Goal: Information Seeking & Learning: Learn about a topic

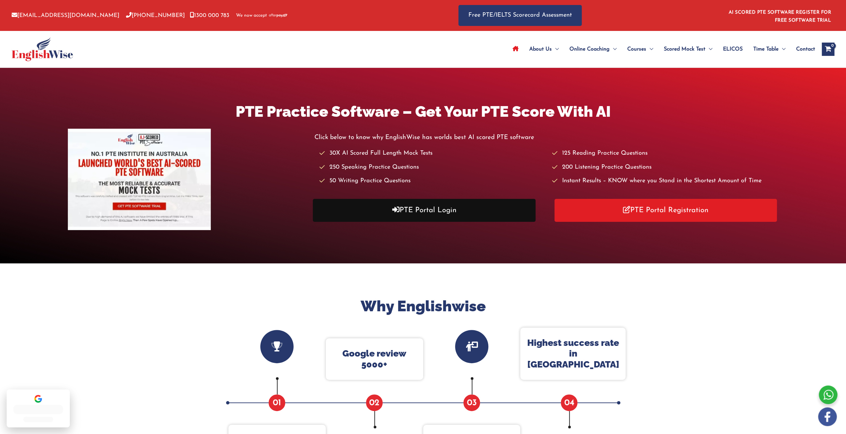
click at [427, 213] on link "PTE Portal Login" at bounding box center [424, 210] width 223 height 23
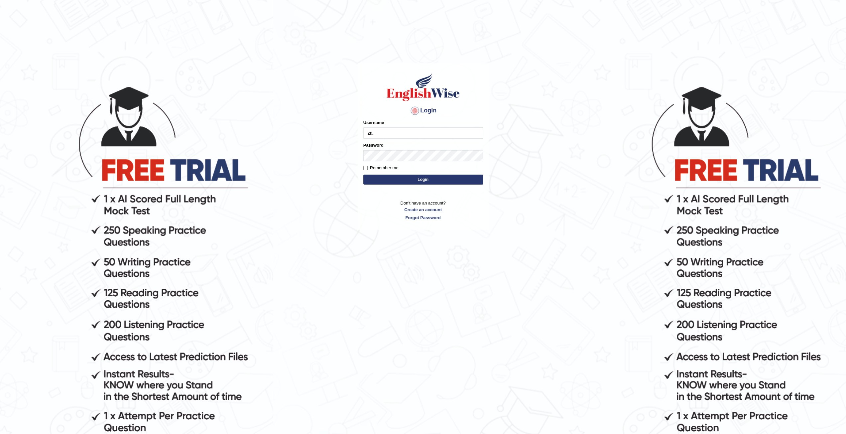
type input "zaryab_chandio"
click at [363, 175] on button "Login" at bounding box center [423, 180] width 120 height 10
click at [384, 140] on form "Please fix the following errors: Username Password Remember me Login" at bounding box center [423, 152] width 120 height 67
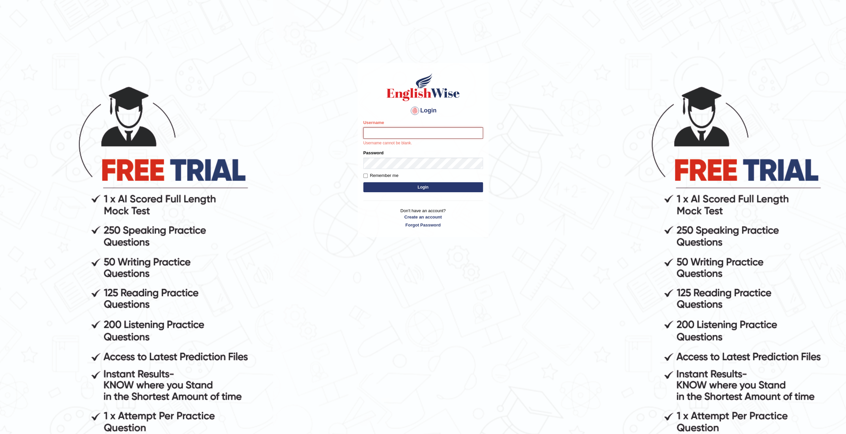
click at [390, 136] on input "Username" at bounding box center [423, 132] width 120 height 11
type input "zaryab_chandio"
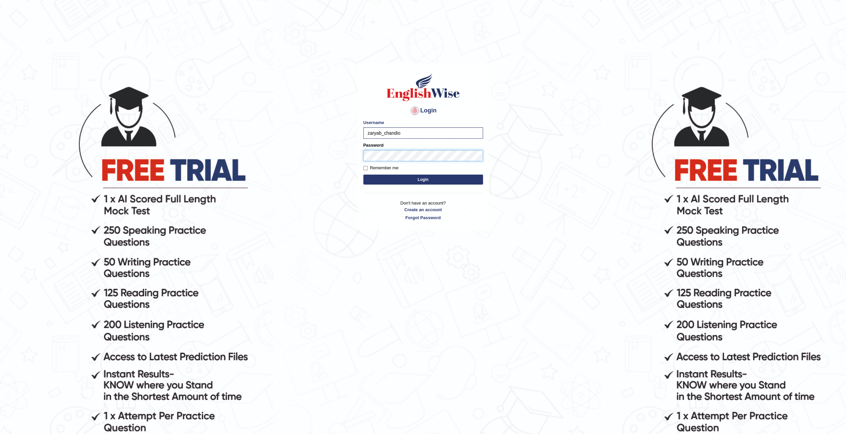
click at [363, 175] on button "Login" at bounding box center [423, 180] width 120 height 10
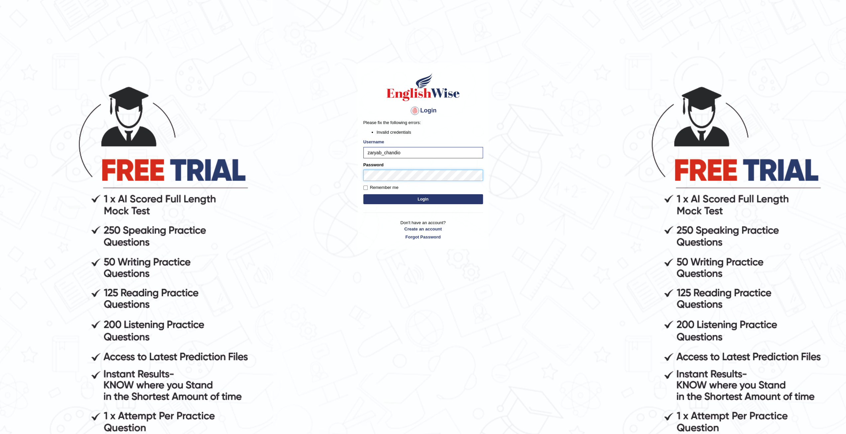
click at [223, 183] on body "Login Please fix the following errors: Invalid credentials Username zaryab_chan…" at bounding box center [423, 259] width 846 height 434
click at [363, 194] on button "Login" at bounding box center [423, 199] width 120 height 10
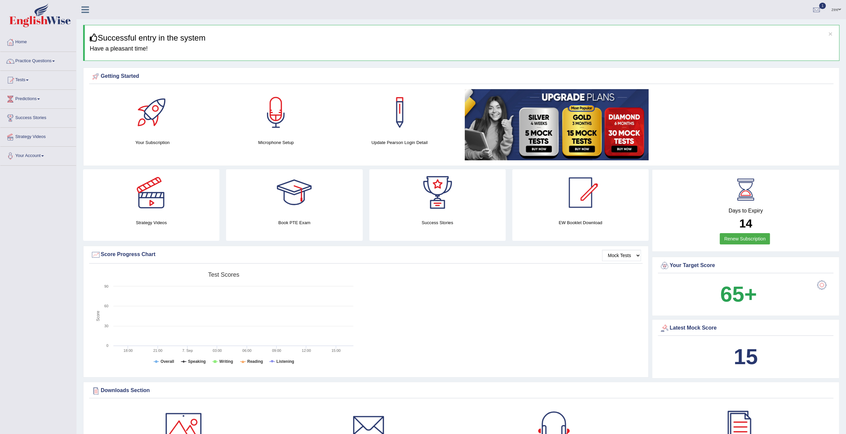
click at [35, 61] on link "Practice Questions" at bounding box center [38, 60] width 76 height 17
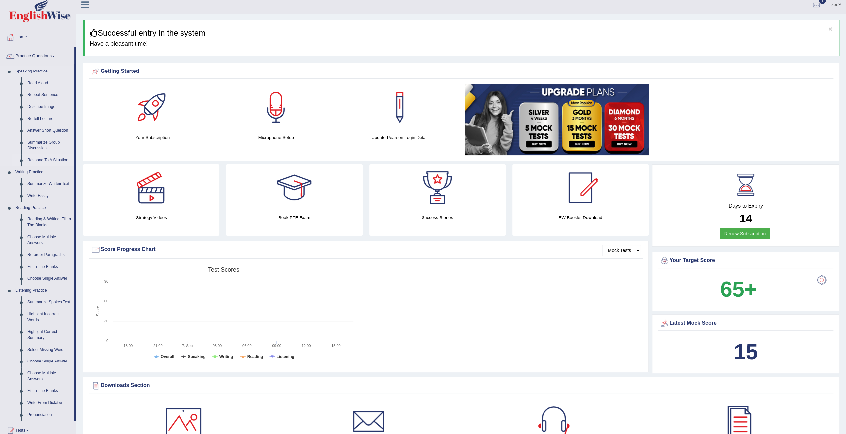
scroll to position [166, 0]
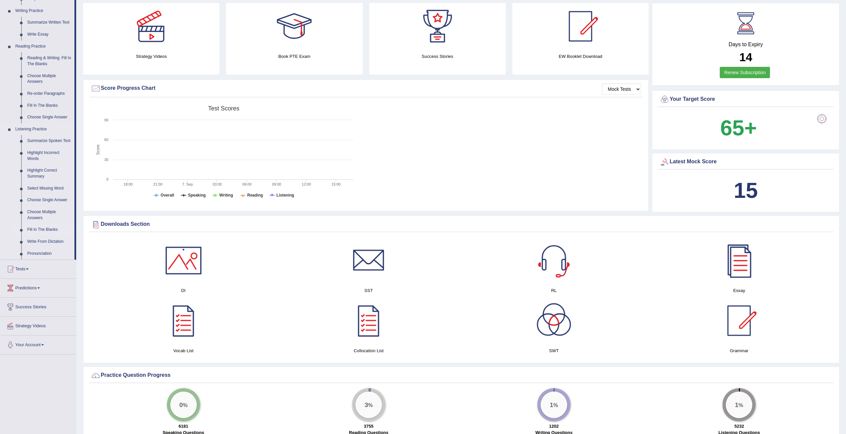
click at [43, 227] on link "Fill In The Blanks" at bounding box center [49, 230] width 50 height 12
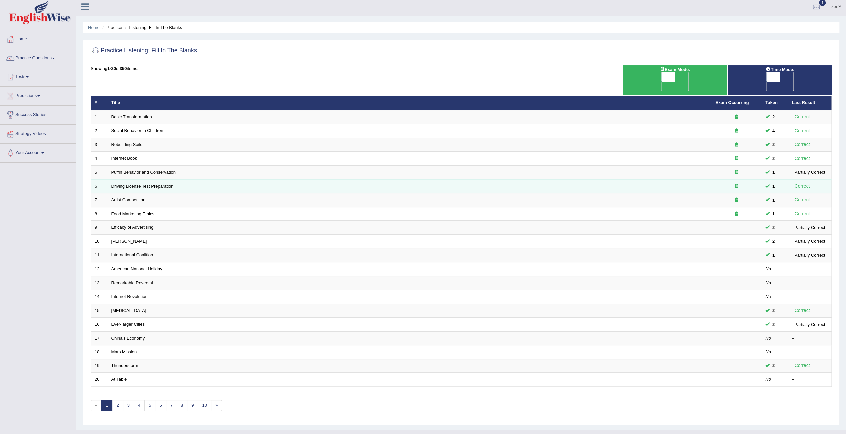
scroll to position [3, 0]
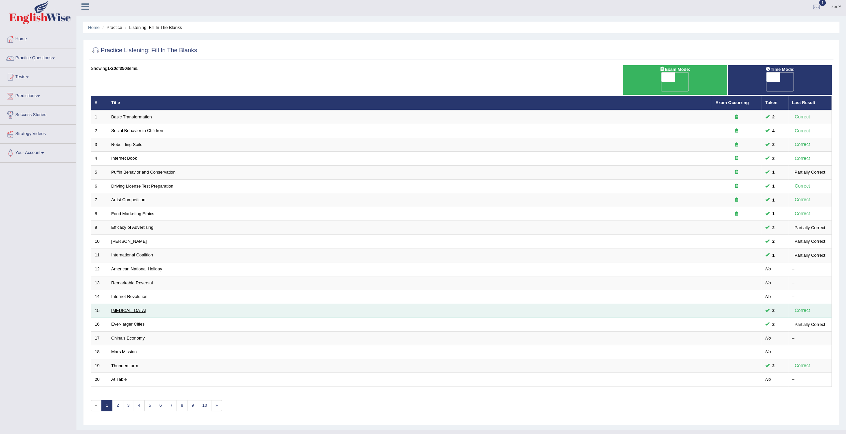
click at [116, 308] on link "[MEDICAL_DATA]" at bounding box center [128, 310] width 35 height 5
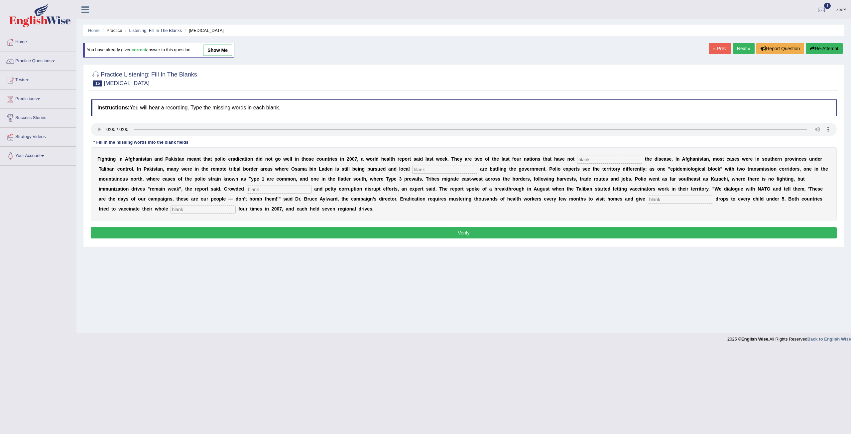
click at [239, 227] on button "Verify" at bounding box center [464, 232] width 746 height 11
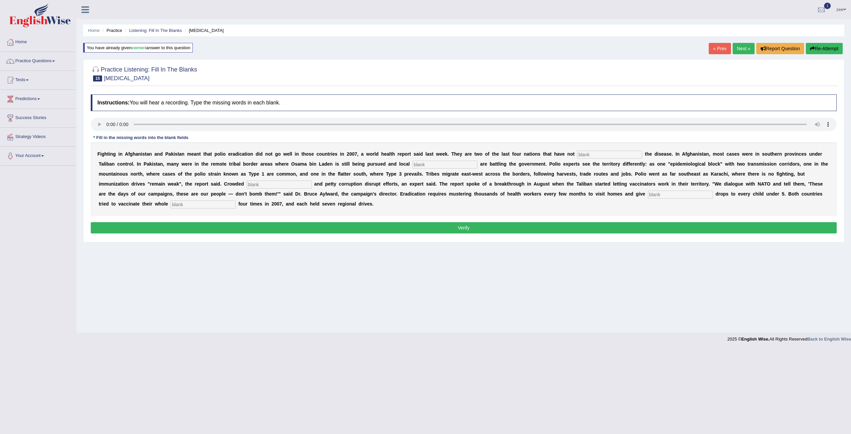
click at [742, 44] on link "Next »" at bounding box center [744, 48] width 22 height 11
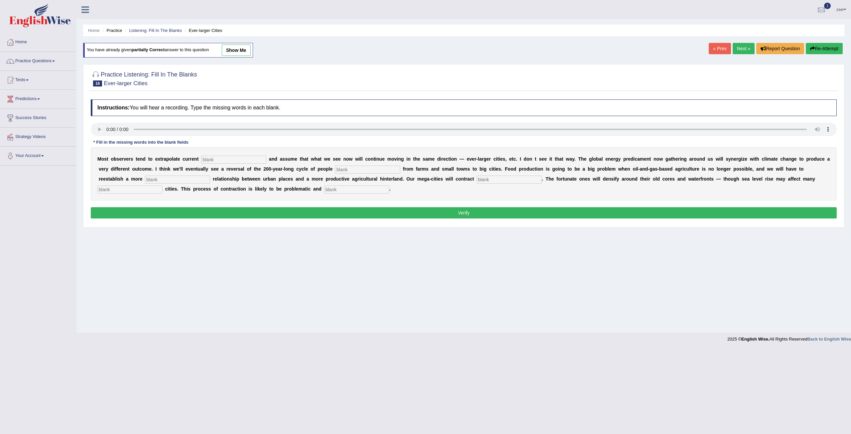
click at [216, 157] on input "text" at bounding box center [233, 160] width 65 height 8
type input "trends"
type input "moving"
type input "meaningful"
type input "substantially"
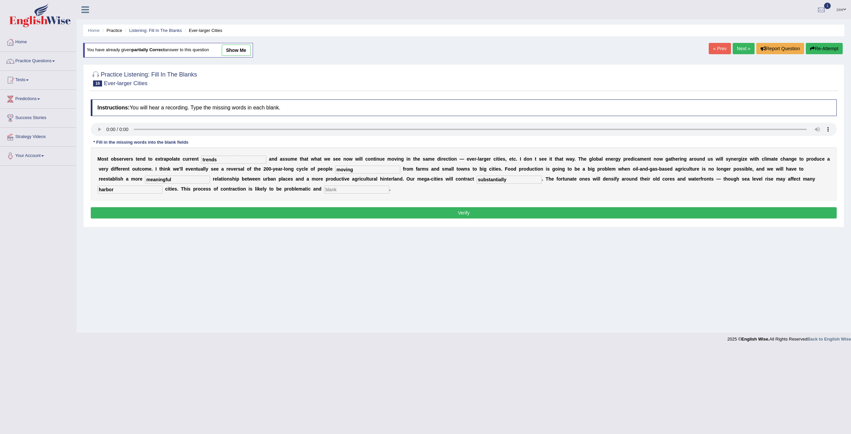
type input "harbor"
type input "disorderly"
click at [372, 215] on button "Verify" at bounding box center [464, 212] width 746 height 11
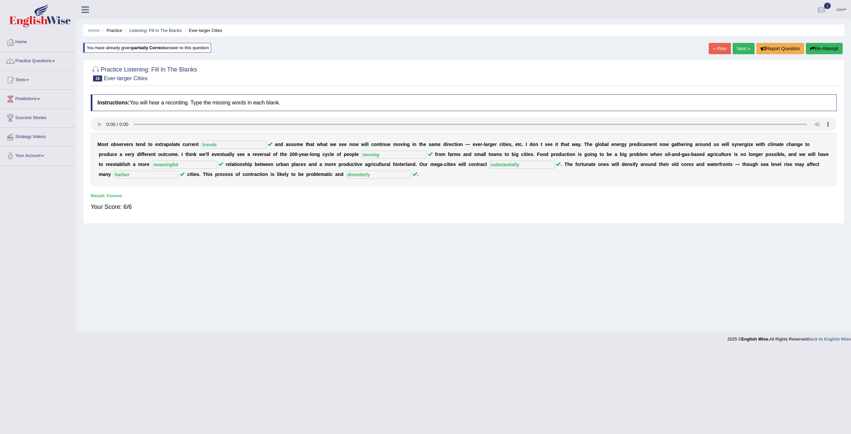
click at [742, 49] on link "Next »" at bounding box center [744, 48] width 22 height 11
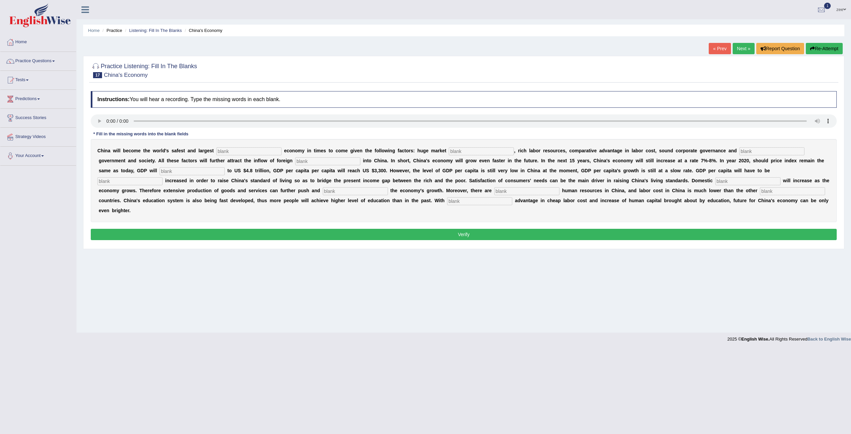
click at [232, 152] on input "text" at bounding box center [248, 151] width 65 height 8
type input "investment"
type input "potential"
type input "stable"
type input "capital"
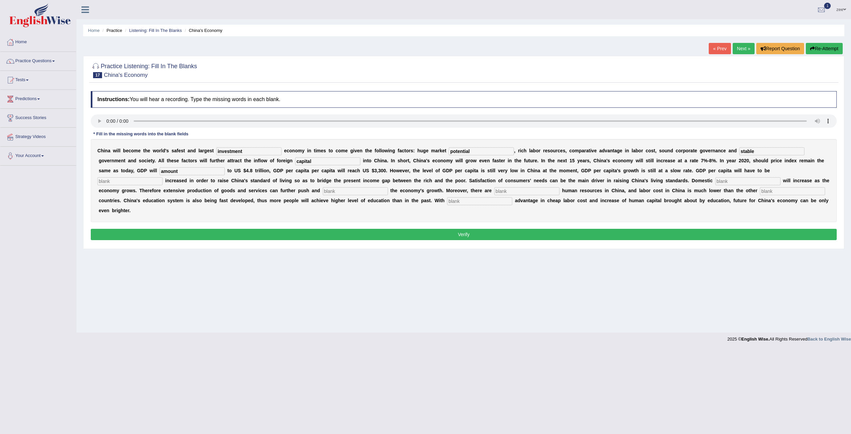
type input "amount"
type input "further"
type input "domain"
type input "sustain"
type input "industrail"
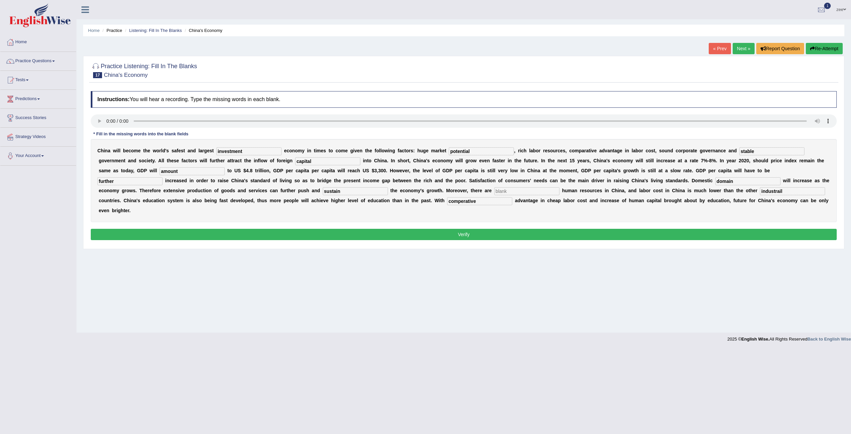
type input "comperative"
click at [495, 191] on input "text" at bounding box center [527, 191] width 65 height 8
type input "abondan"
click at [760, 190] on input "industrail" at bounding box center [792, 191] width 65 height 8
type input "industrailised"
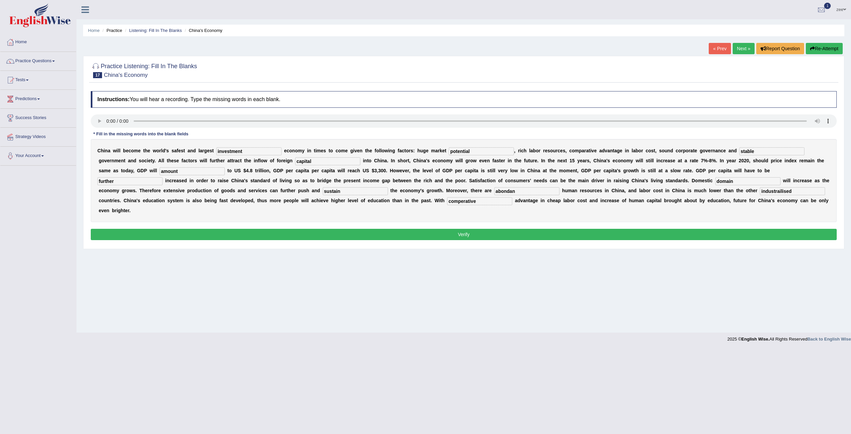
click at [424, 229] on button "Verify" at bounding box center [464, 234] width 746 height 11
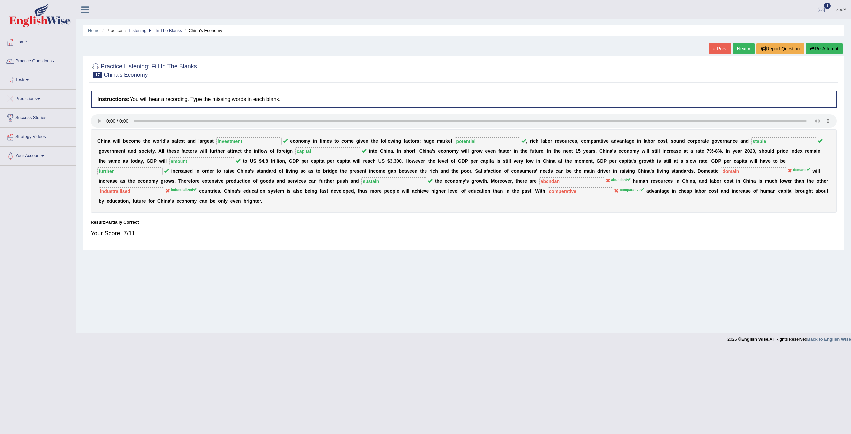
click at [831, 51] on button "Re-Attempt" at bounding box center [824, 48] width 37 height 11
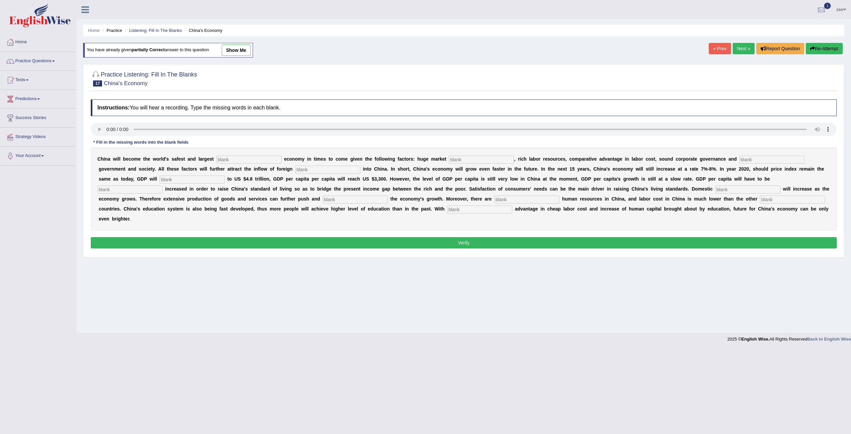
drag, startPoint x: 231, startPoint y: 159, endPoint x: 234, endPoint y: 165, distance: 6.7
click at [231, 160] on input "text" at bounding box center [248, 160] width 65 height 8
type input "investment"
type input "stable"
click at [451, 158] on input "text" at bounding box center [481, 160] width 65 height 8
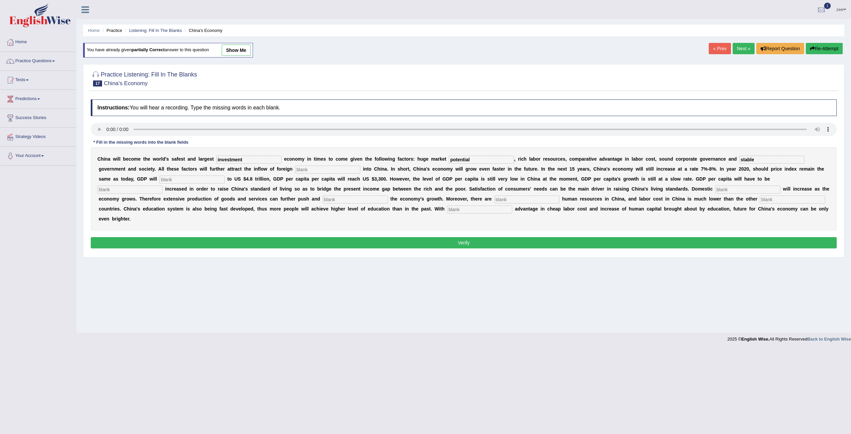
type input "potential"
type input "capital"
click at [225, 176] on input "text" at bounding box center [192, 180] width 65 height 8
type input "amount"
click at [589, 175] on div "C h i n a w i l l b e c o m e t h e w o r l d ' s s a f e s t a n d l a r g e s…" at bounding box center [464, 188] width 746 height 83
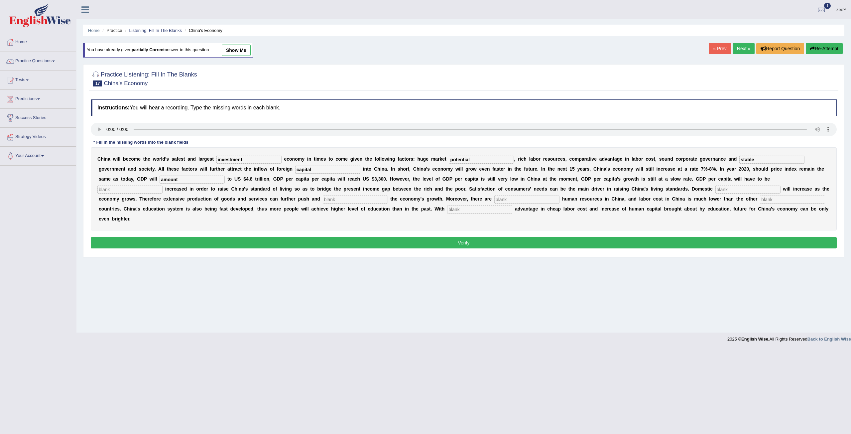
click at [163, 186] on input "text" at bounding box center [129, 190] width 65 height 8
type input "further"
type input "demand"
click at [388, 196] on input "text" at bounding box center [355, 200] width 65 height 8
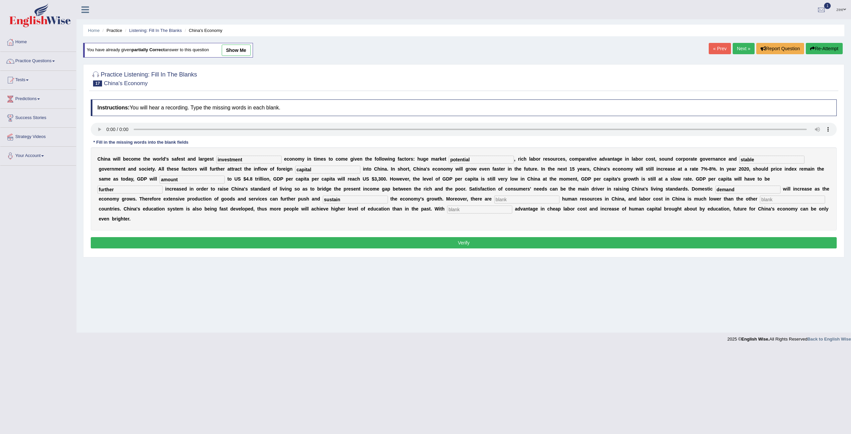
type input "sustain"
type input "abondant"
type input "comparative"
click at [760, 196] on input "text" at bounding box center [792, 200] width 65 height 8
type input "industrialized"
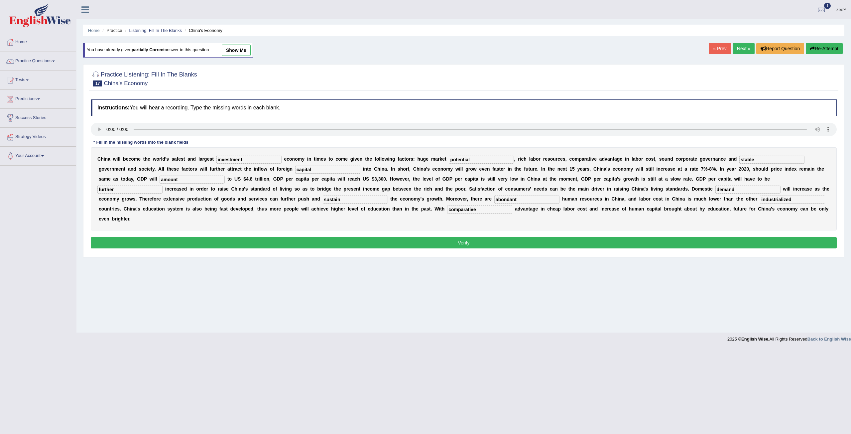
click at [549, 237] on button "Verify" at bounding box center [464, 242] width 746 height 11
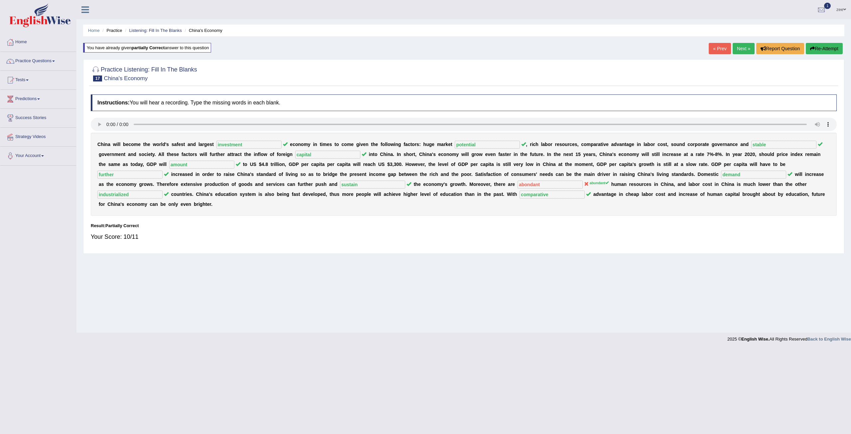
click at [741, 48] on link "Next »" at bounding box center [744, 48] width 22 height 11
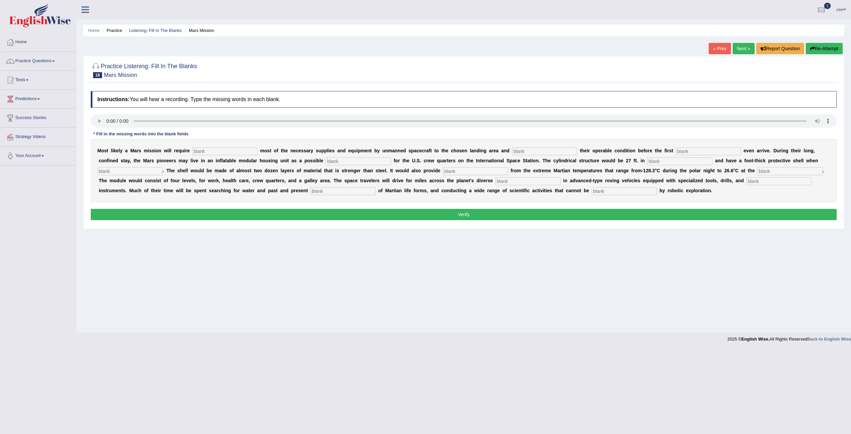
click at [207, 155] on input "text" at bounding box center [225, 151] width 65 height 8
type input "transporting"
type input "confirming"
type input "astronouts"
type input "replacement"
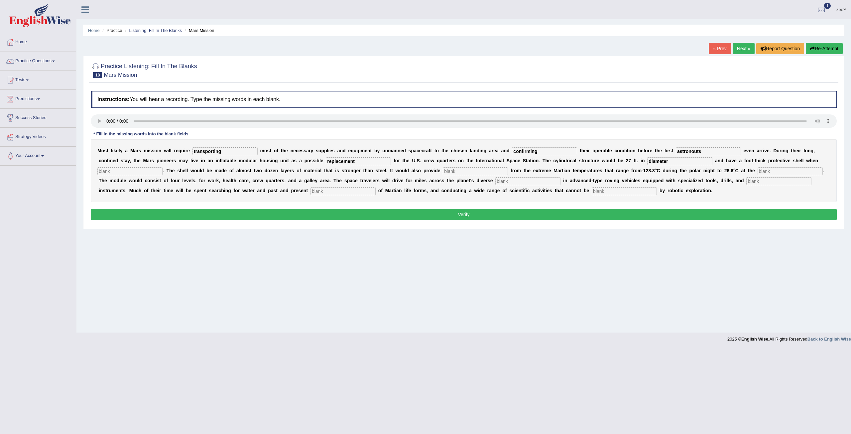
type input "diameter"
type input "inflammed"
type input "insulation"
type input "quaterm"
type input "train"
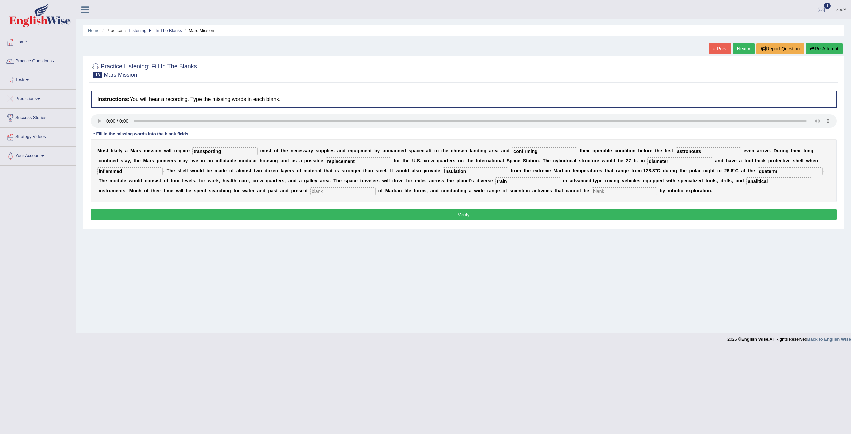
type input "analitical"
type input "evidance"
type input "accomplished"
click at [676, 151] on input "astronouts" at bounding box center [708, 151] width 65 height 8
type input "astronauts"
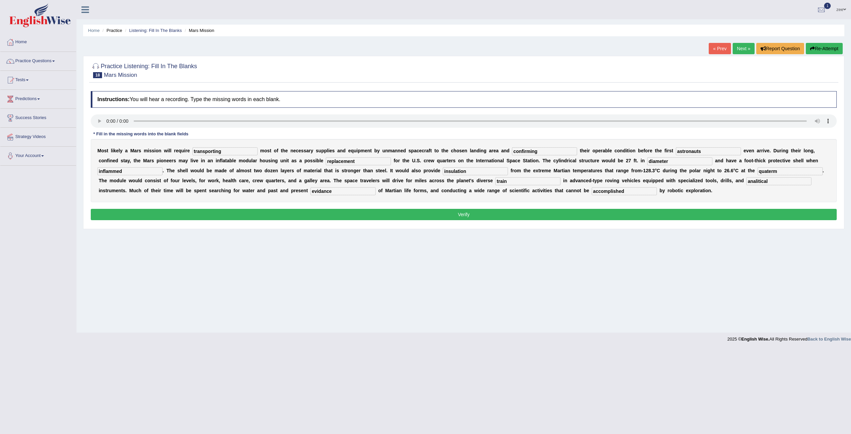
click at [376, 187] on input "evidance" at bounding box center [343, 191] width 65 height 8
type input "evidence"
click at [592, 205] on div "Instructions: You will hear a recording. Type the missing words in each blank. …" at bounding box center [464, 157] width 750 height 138
click at [588, 213] on button "Verify" at bounding box center [464, 214] width 746 height 11
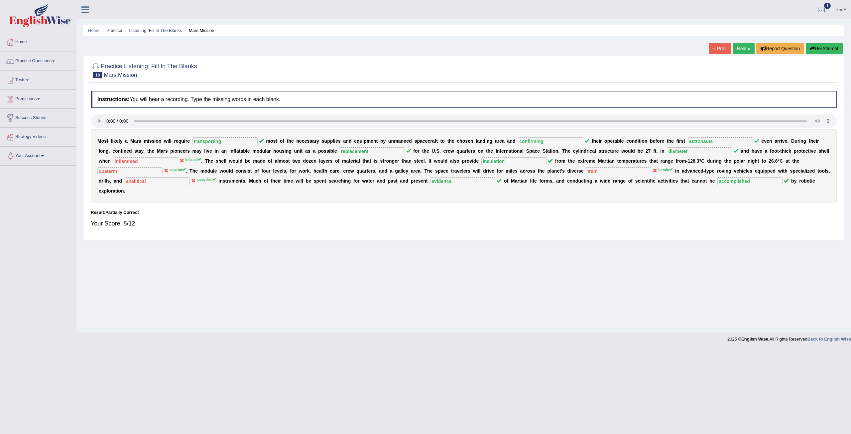
click at [827, 48] on button "Re-Attempt" at bounding box center [824, 48] width 37 height 11
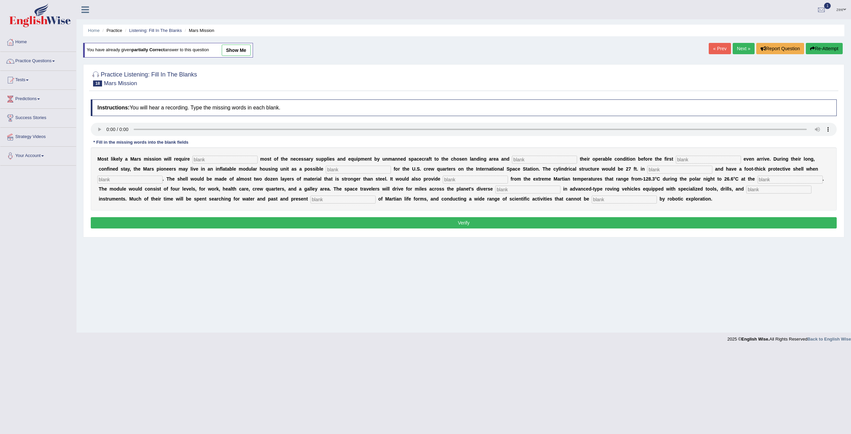
click at [205, 156] on input "text" at bounding box center [225, 160] width 65 height 8
click at [496, 191] on input "text" at bounding box center [528, 190] width 65 height 8
type input "terrain"
click at [202, 157] on input "text" at bounding box center [225, 160] width 65 height 8
click at [205, 158] on input "text" at bounding box center [225, 160] width 65 height 8
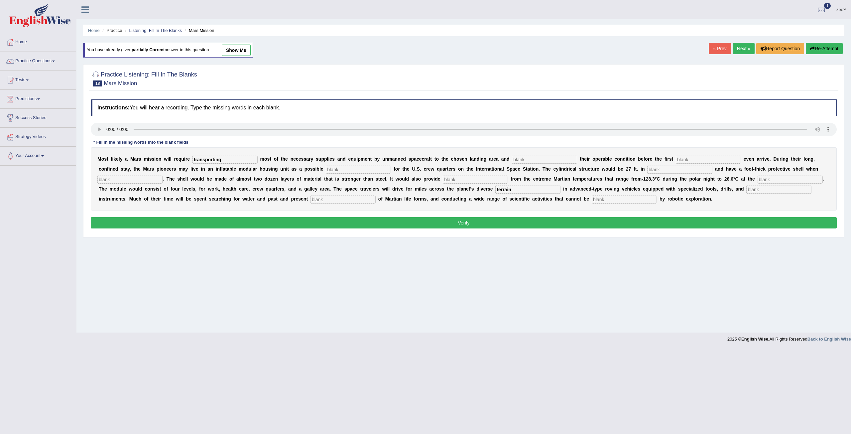
type input "transporting"
type input "confirming"
type input "astronauts"
type input "replacement"
type input "diameter"
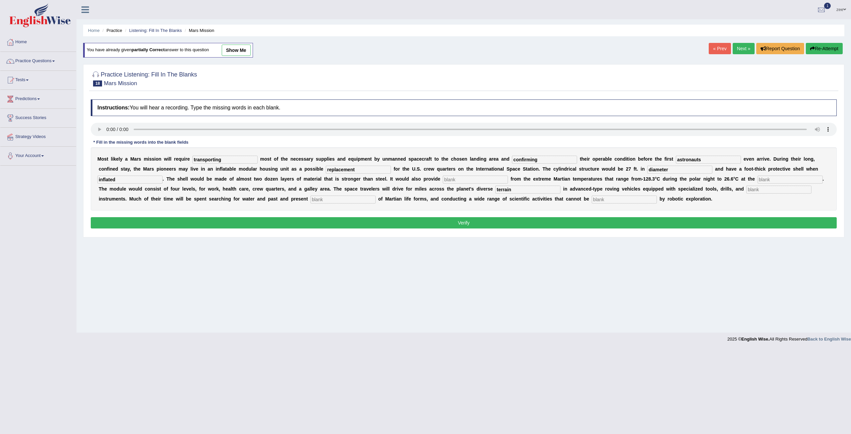
type input "inflated"
type input "insulation"
type input "equator"
type input "analytical"
type input "evidence"
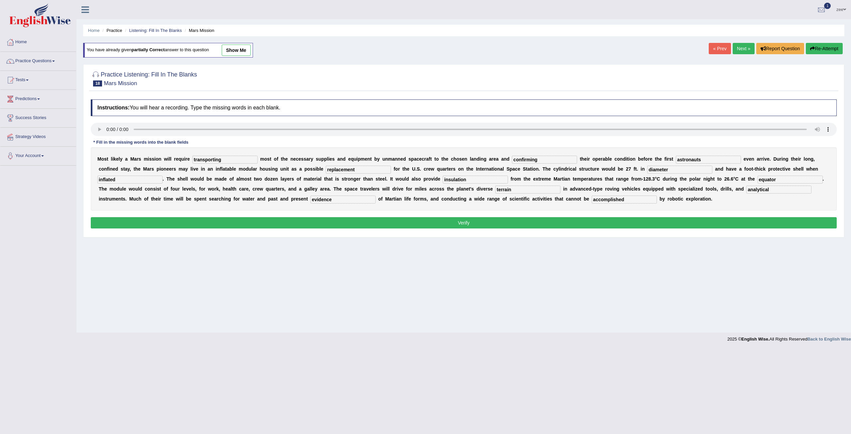
type input "accomplished"
click at [273, 222] on button "Verify" at bounding box center [464, 222] width 746 height 11
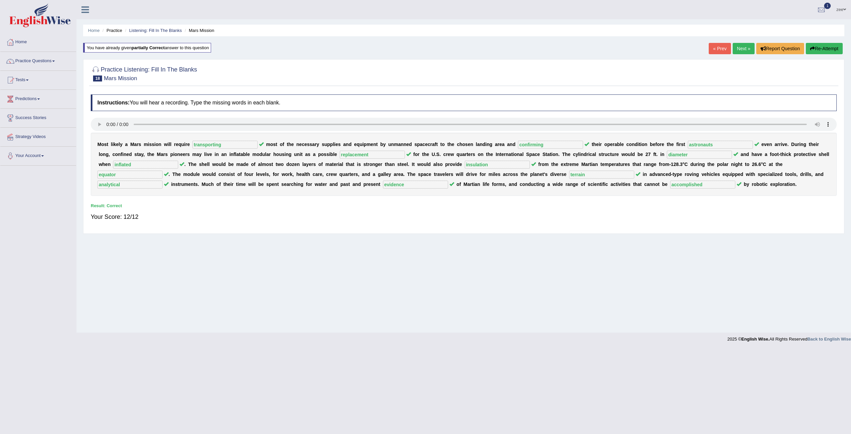
click at [747, 43] on link "Next »" at bounding box center [744, 48] width 22 height 11
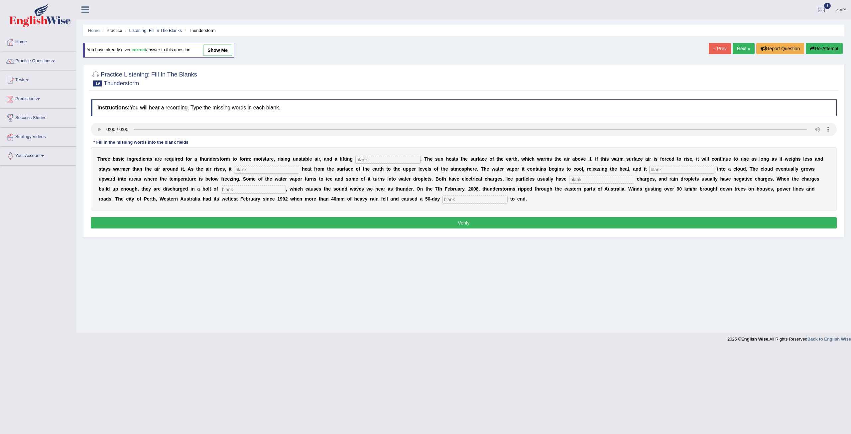
click at [380, 158] on input "text" at bounding box center [388, 160] width 65 height 8
type input "mechanisim"
type input "transfers"
type input "condenses"
type input "positive"
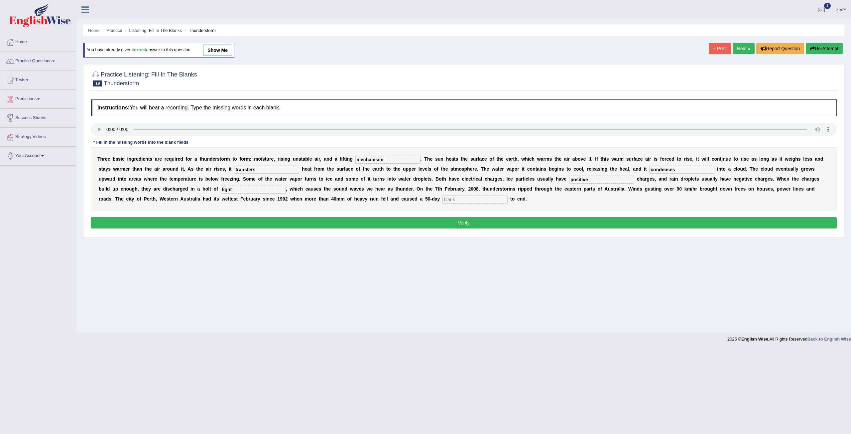
type input "light"
type input "drop"
click at [286, 186] on input "light" at bounding box center [253, 190] width 65 height 8
type input "lightening"
click at [604, 217] on button "Verify" at bounding box center [464, 222] width 746 height 11
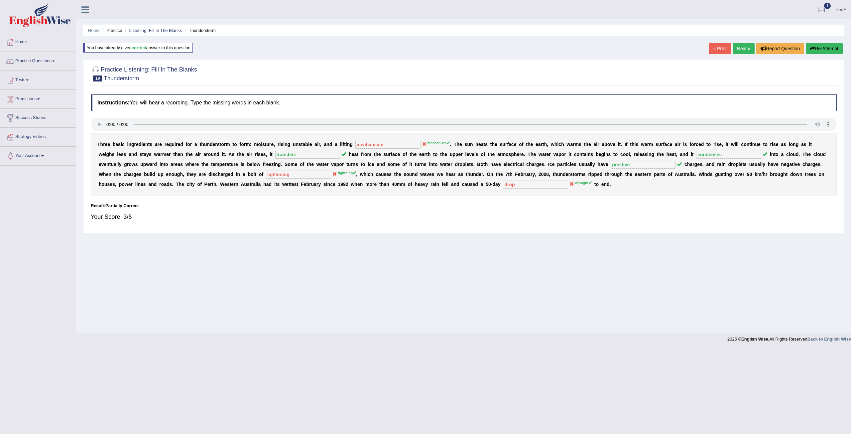
click at [830, 51] on button "Re-Attempt" at bounding box center [824, 48] width 37 height 11
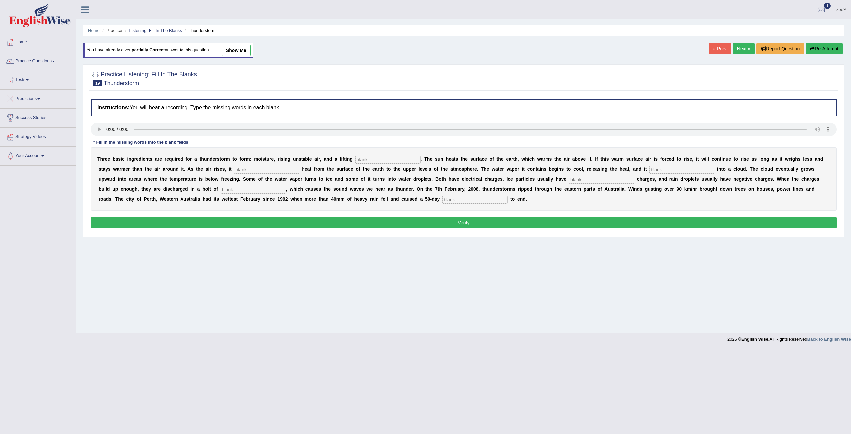
click at [356, 159] on input "text" at bounding box center [388, 160] width 65 height 8
type input "mechanism"
drag, startPoint x: 177, startPoint y: 168, endPoint x: 186, endPoint y: 178, distance: 13.2
click at [234, 169] on input "text" at bounding box center [266, 170] width 65 height 8
type input "transfers"
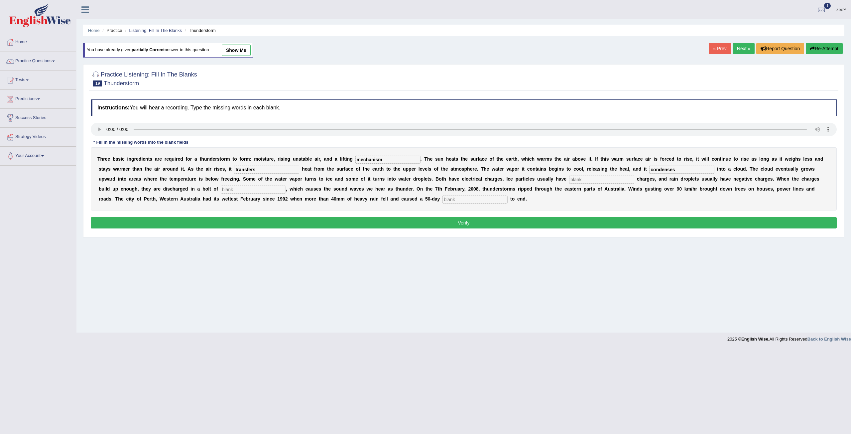
type input "condenses"
type input "positive"
type input "lightning"
type input "drought"
click at [243, 220] on button "Verify" at bounding box center [464, 222] width 746 height 11
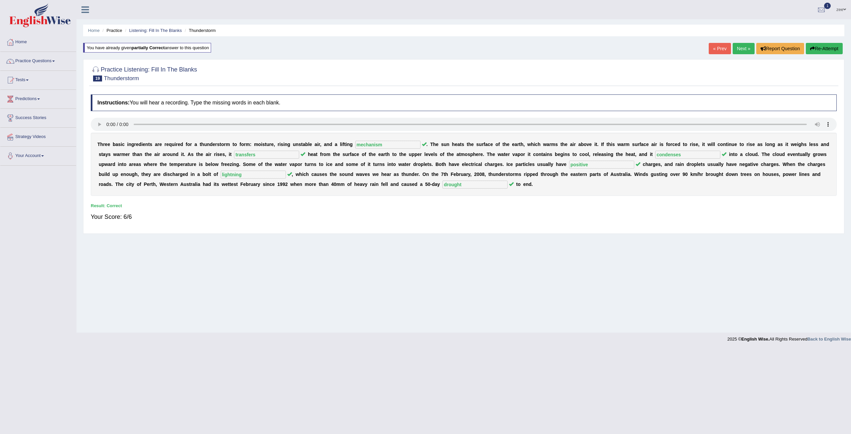
drag, startPoint x: 747, startPoint y: 49, endPoint x: 743, endPoint y: 51, distance: 4.6
click at [746, 49] on link "Next »" at bounding box center [744, 48] width 22 height 11
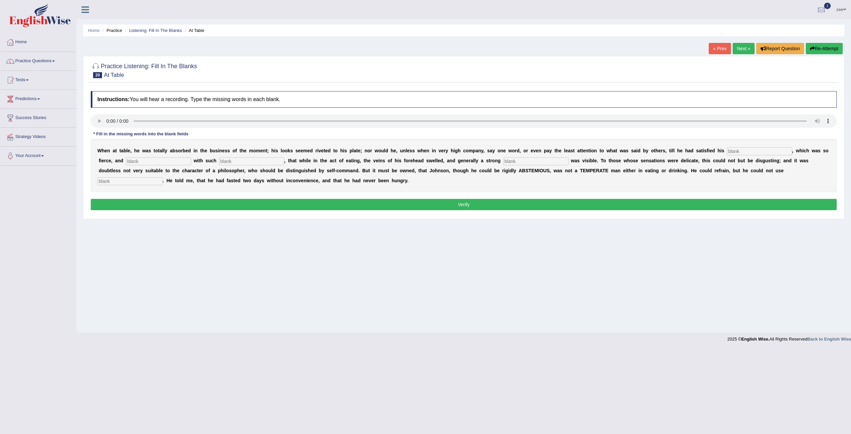
click at [727, 149] on input "text" at bounding box center [759, 151] width 65 height 8
type input "apetite"
click at [134, 164] on input "text" at bounding box center [158, 161] width 65 height 8
type input "en"
click at [219, 158] on input "text" at bounding box center [251, 161] width 65 height 8
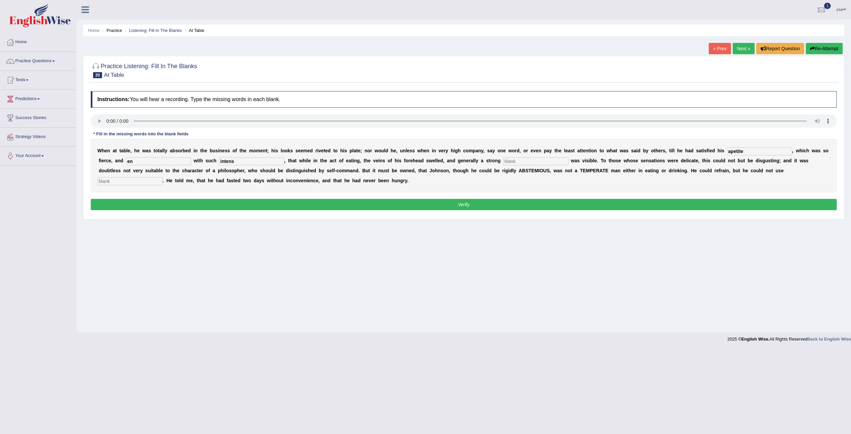
type input "intens"
type input "presperation"
click at [219, 164] on input "intens" at bounding box center [251, 161] width 65 height 8
type input "intensed"
click at [163, 177] on input "text" at bounding box center [129, 181] width 65 height 8
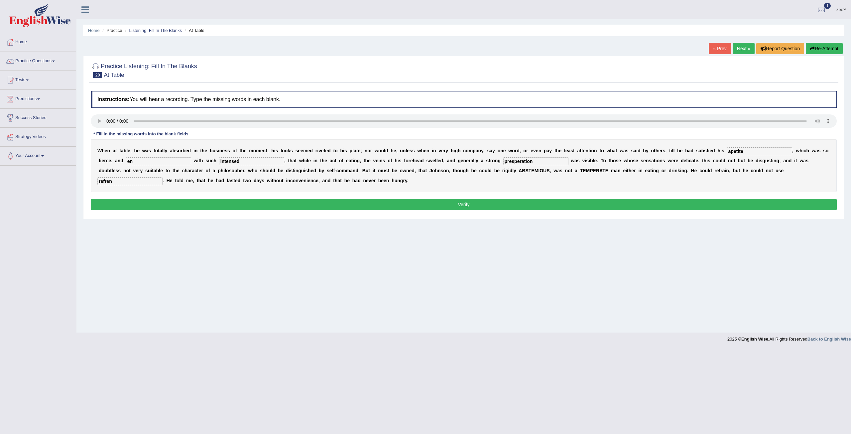
type input "refren"
click at [404, 203] on button "Verify" at bounding box center [464, 204] width 746 height 11
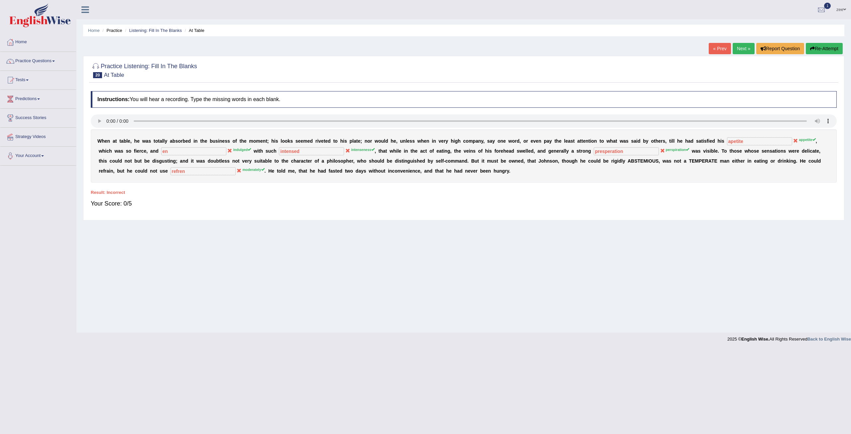
click at [819, 48] on button "Re-Attempt" at bounding box center [824, 48] width 37 height 11
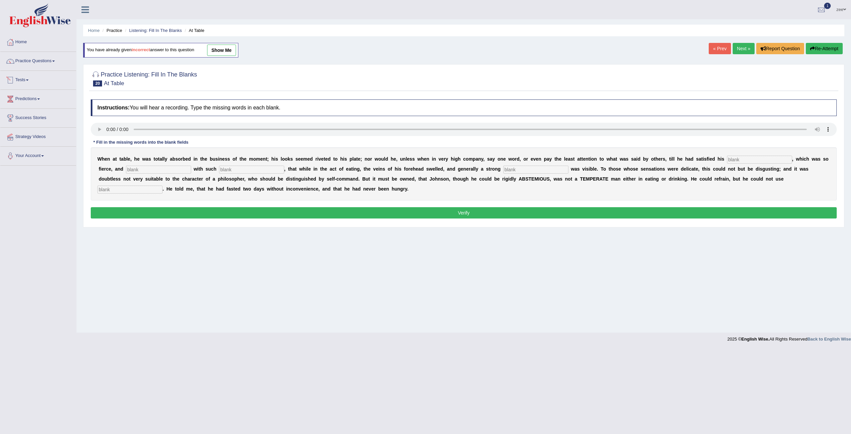
drag, startPoint x: 93, startPoint y: 107, endPoint x: 98, endPoint y: 116, distance: 10.2
click at [95, 109] on h4 "Instructions: You will hear a recording. Type the missing words in each blank." at bounding box center [464, 107] width 746 height 17
click at [727, 161] on input "text" at bounding box center [759, 160] width 65 height 8
type input "appetite"
type input "indulged"
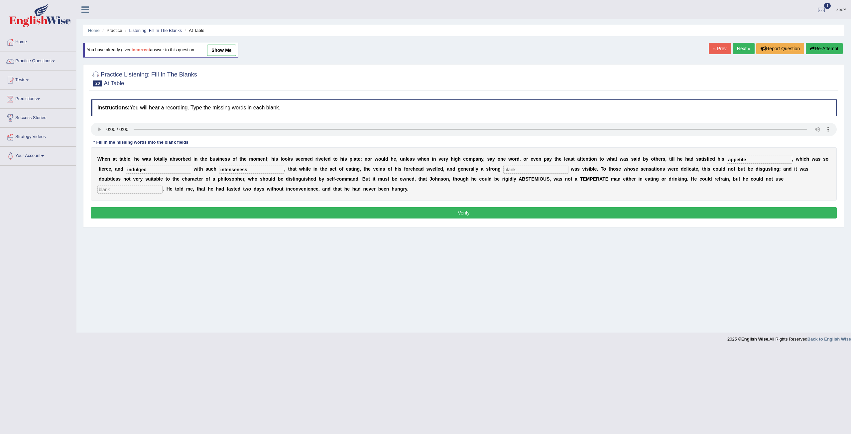
type input "intenseness"
type input "perspiration"
type input "moderately"
click at [561, 207] on button "Verify" at bounding box center [464, 212] width 746 height 11
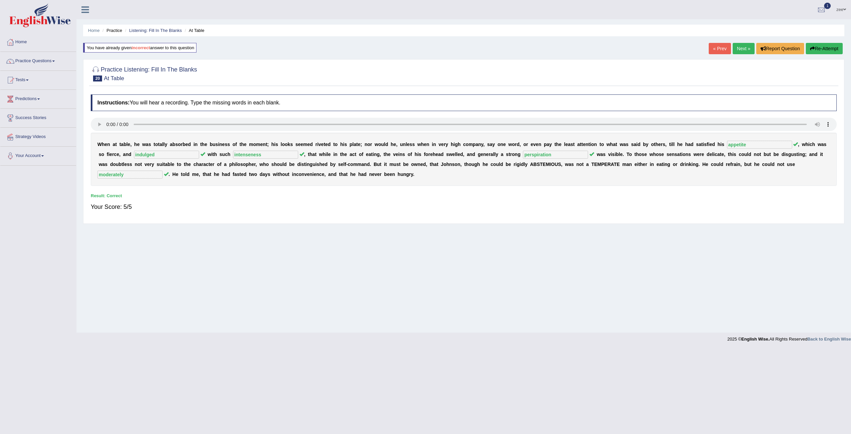
click at [746, 49] on link "Next »" at bounding box center [744, 48] width 22 height 11
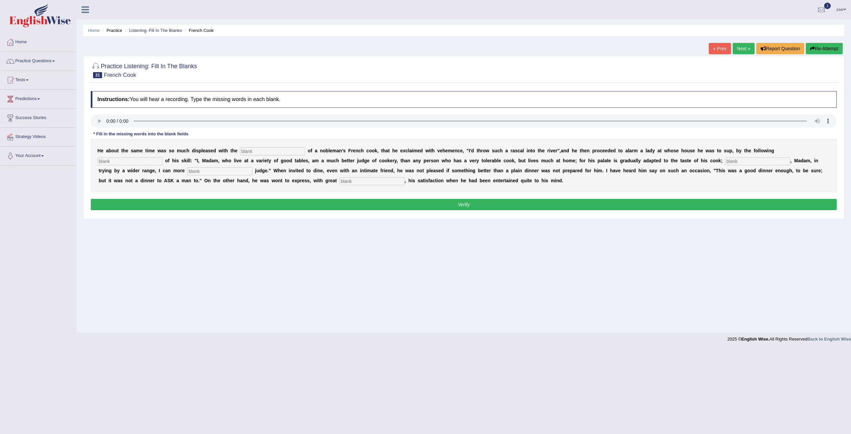
click at [259, 152] on input "text" at bounding box center [272, 151] width 65 height 8
type input "performences"
type input "menufestor"
type input "whereas"
type input "explosively"
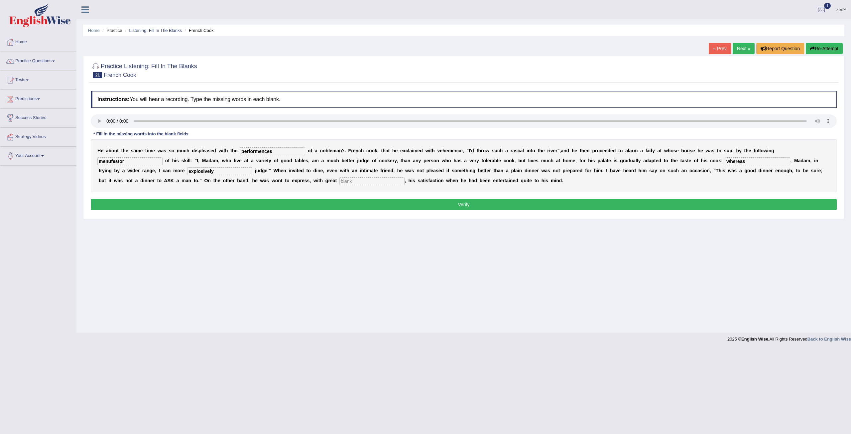
drag, startPoint x: 134, startPoint y: 178, endPoint x: 188, endPoint y: 178, distance: 53.2
click at [340, 178] on input "text" at bounding box center [372, 181] width 65 height 8
type input "collegue"
click at [447, 204] on button "Verify" at bounding box center [464, 204] width 746 height 11
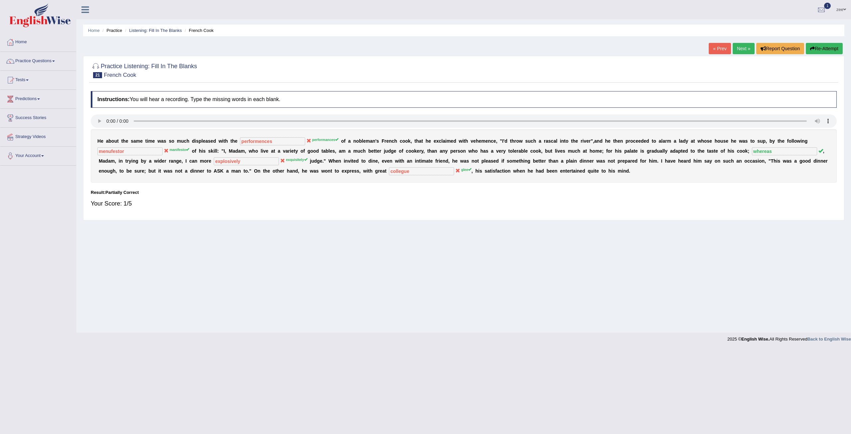
click at [748, 49] on link "Next »" at bounding box center [744, 48] width 22 height 11
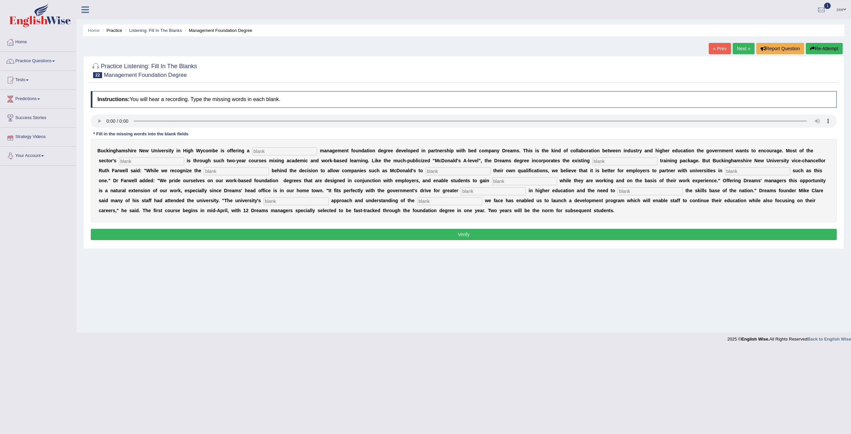
click at [740, 44] on div "Home Practice Listening: Fill In The Blanks Management Foundation Degree « Prev…" at bounding box center [463, 166] width 775 height 333
click at [738, 51] on link "Next »" at bounding box center [744, 48] width 22 height 11
